Goal: Information Seeking & Learning: Learn about a topic

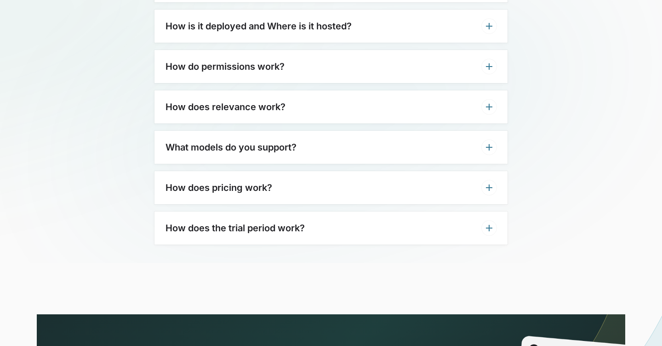
scroll to position [2327, 0]
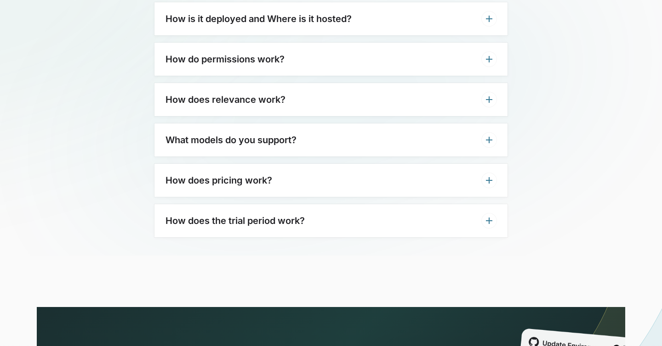
click at [210, 172] on div "How does pricing work?" at bounding box center [330, 180] width 353 height 33
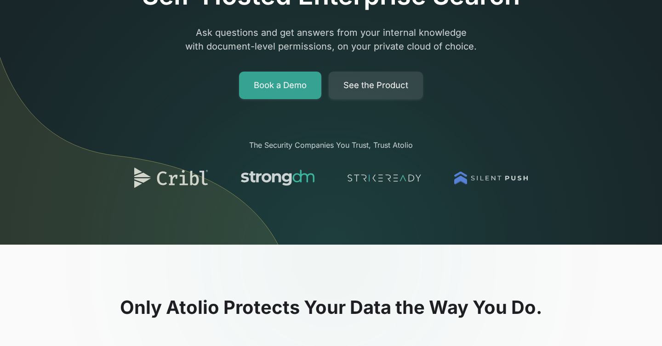
scroll to position [58, 0]
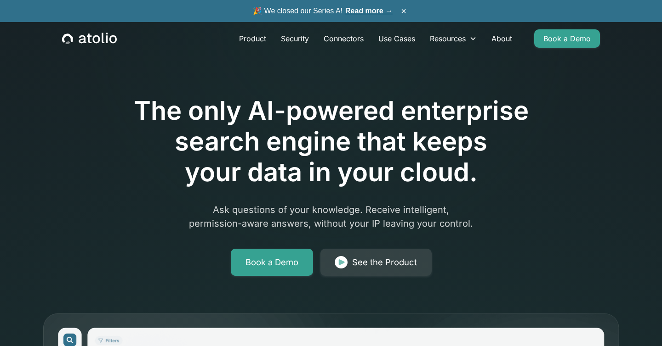
click at [368, 8] on link "Read more →" at bounding box center [368, 11] width 47 height 8
